Goal: Information Seeking & Learning: Learn about a topic

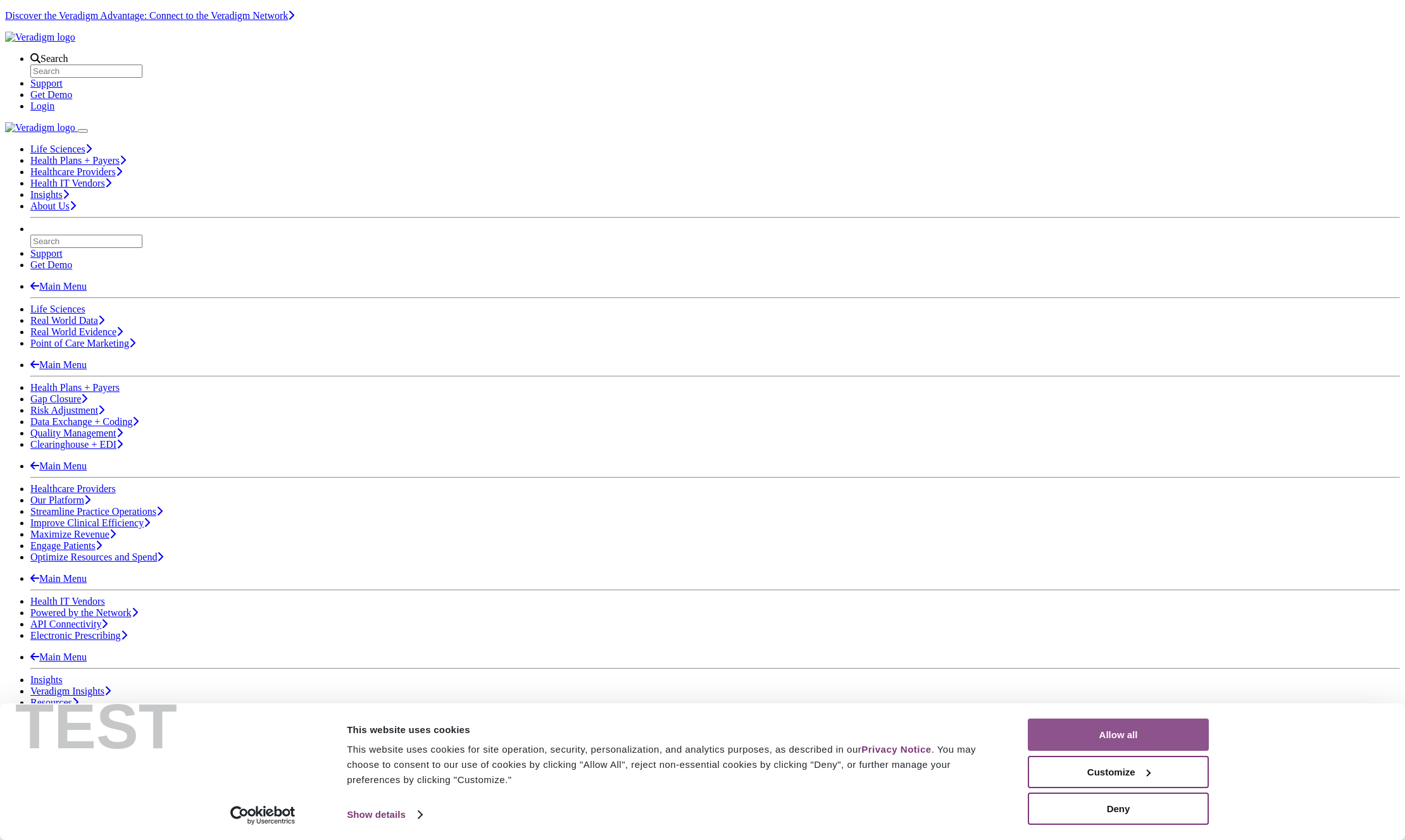
click at [1108, 719] on button "Allow all" at bounding box center [1117, 735] width 181 height 32
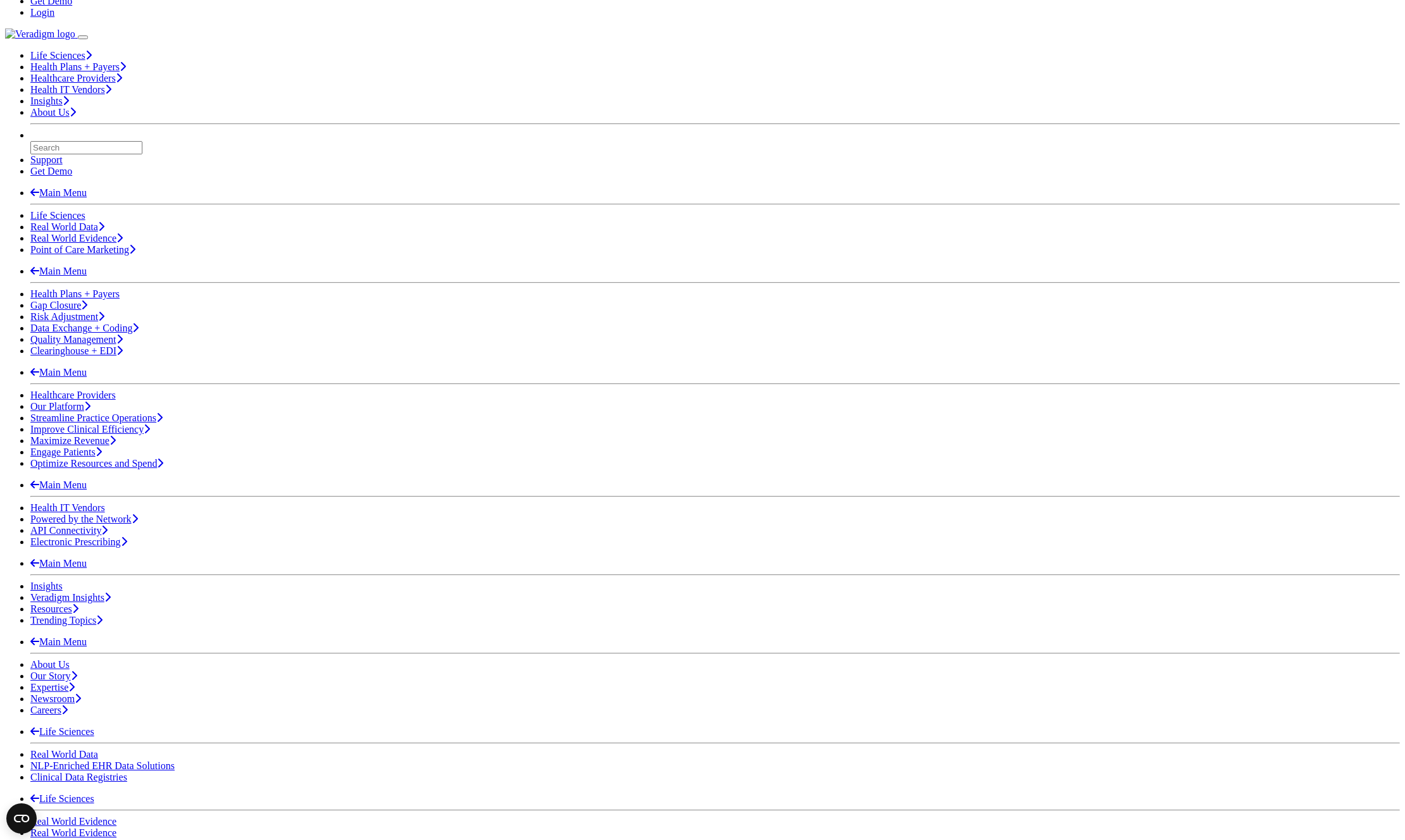
scroll to position [8, 0]
